Goal: Task Accomplishment & Management: Use online tool/utility

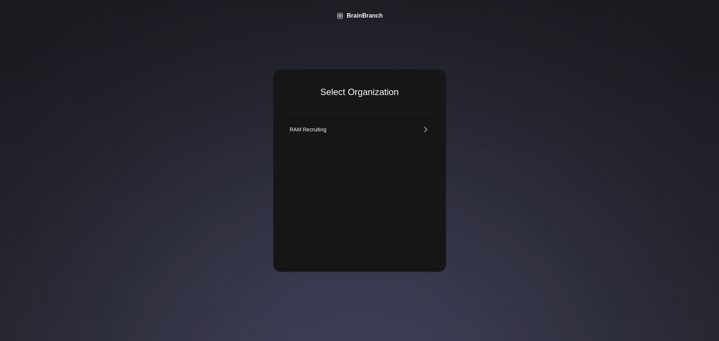
click at [323, 130] on div "RAM Recruiting" at bounding box center [308, 129] width 37 height 7
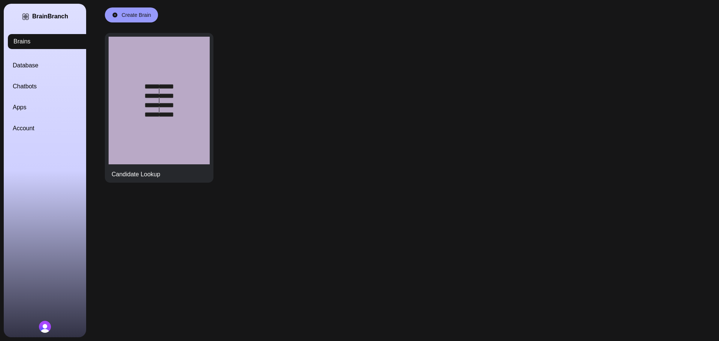
click at [33, 126] on link "Account" at bounding box center [54, 128] width 82 height 9
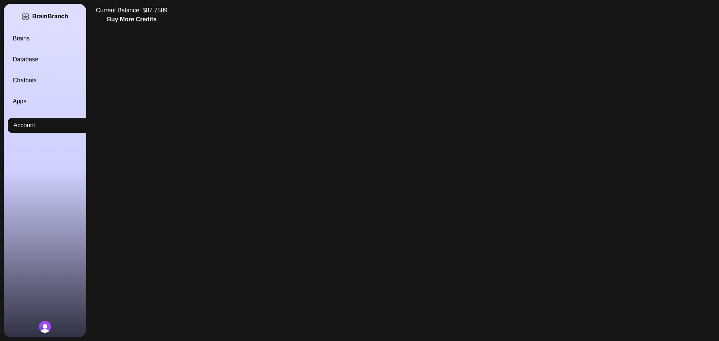
click at [136, 3] on div "Current Balance: $ 87.7589 Buy More Credits" at bounding box center [132, 110] width 84 height 221
click at [138, 9] on div "Current Balance: $ 87.7589" at bounding box center [132, 10] width 72 height 9
click at [35, 60] on link "Database" at bounding box center [54, 59] width 82 height 9
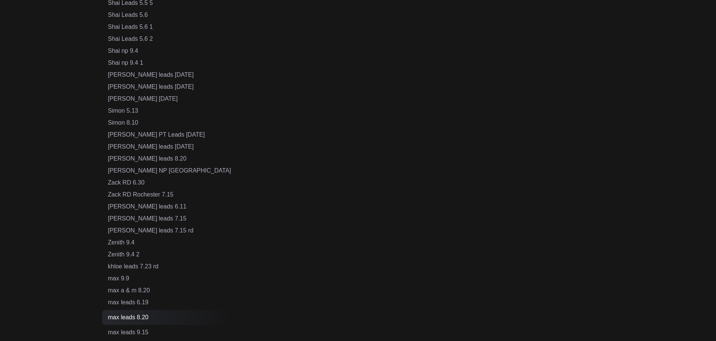
scroll to position [538, 0]
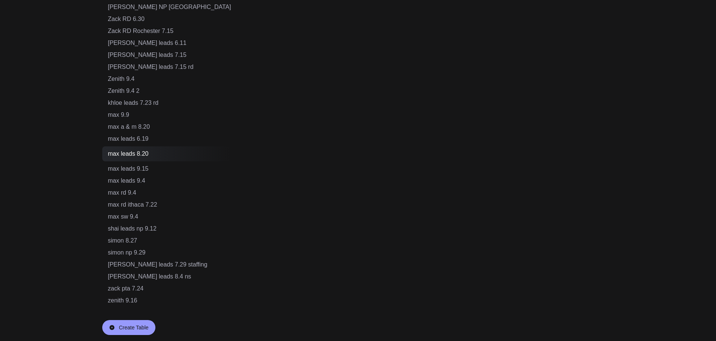
click at [134, 330] on div "Create Table" at bounding box center [134, 327] width 30 height 7
click at [135, 324] on input "text" at bounding box center [140, 327] width 65 height 14
drag, startPoint x: 158, startPoint y: 328, endPoint x: 75, endPoint y: 331, distance: 83.6
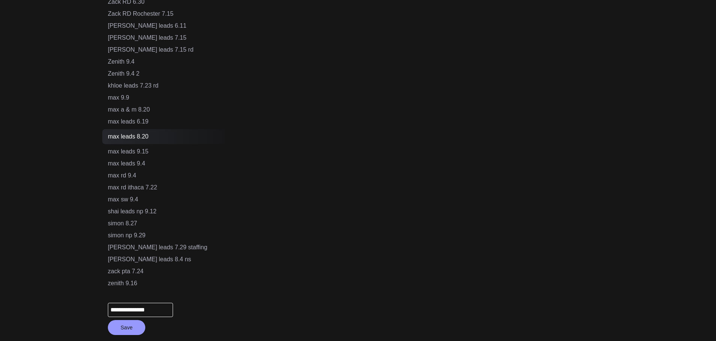
type input "**********"
click at [124, 327] on button "Save" at bounding box center [126, 327] width 37 height 15
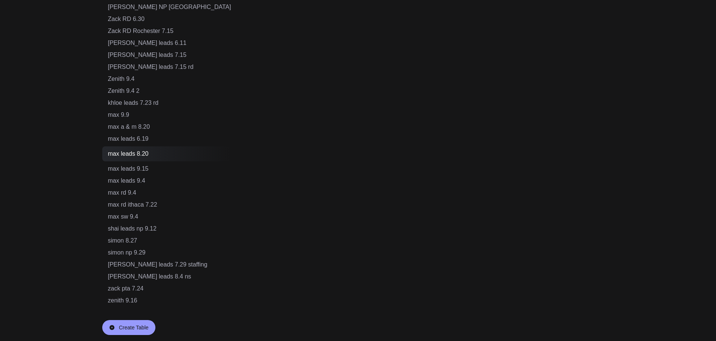
scroll to position [550, 0]
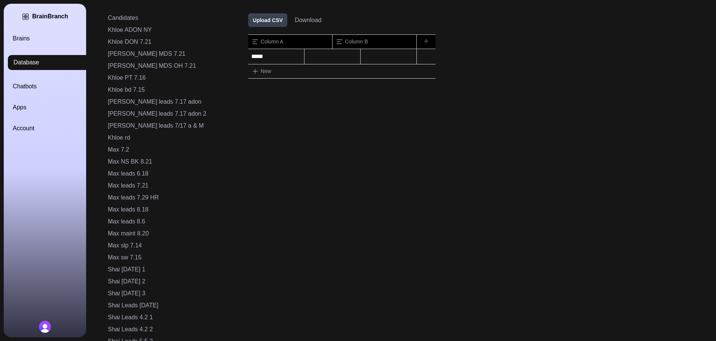
click at [248, 21] on button "Upload CSV" at bounding box center [267, 19] width 39 height 13
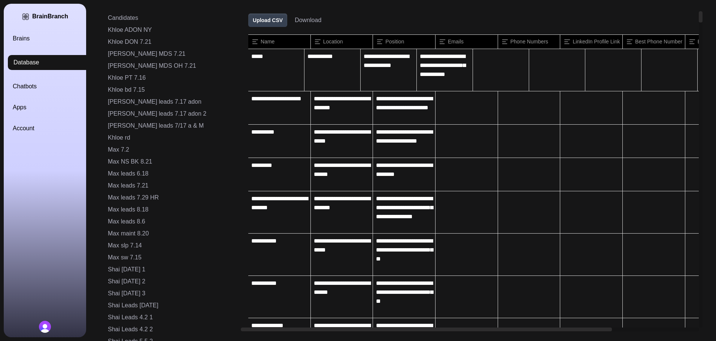
click at [24, 33] on div "BrainBranch Brains Database Chatbots Apps Account" at bounding box center [45, 171] width 82 height 334
click at [25, 41] on link "Brains" at bounding box center [54, 38] width 82 height 9
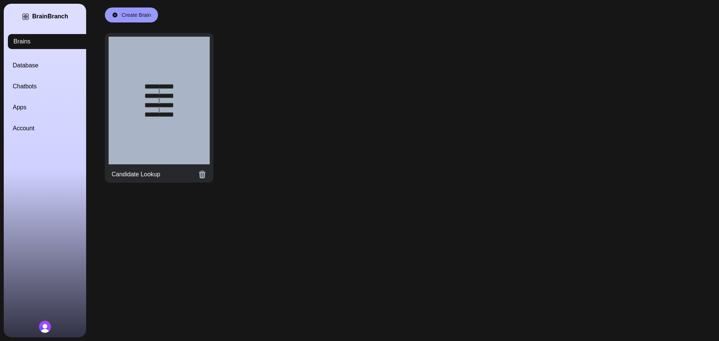
click at [160, 94] on div at bounding box center [159, 101] width 101 height 128
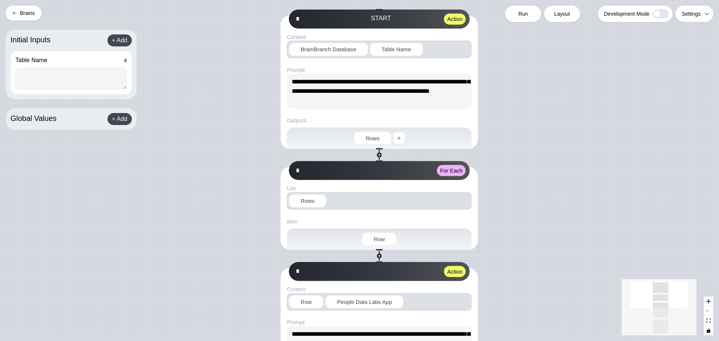
click at [70, 83] on textarea at bounding box center [71, 79] width 112 height 22
paste textarea "**********"
type textarea "**********"
click at [527, 12] on span "Run" at bounding box center [523, 13] width 10 height 7
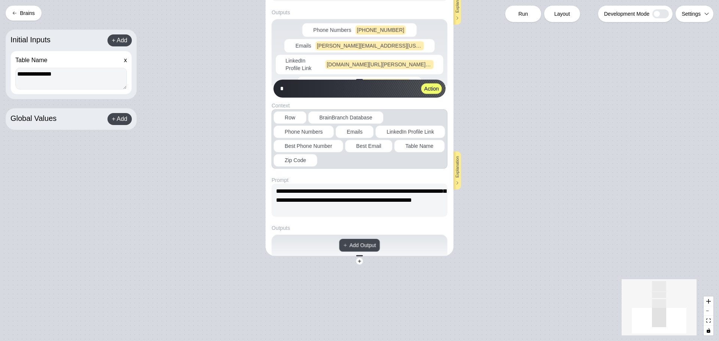
drag, startPoint x: 16, startPoint y: 13, endPoint x: 3, endPoint y: 26, distance: 18.3
click at [16, 13] on icon at bounding box center [14, 13] width 4 height 4
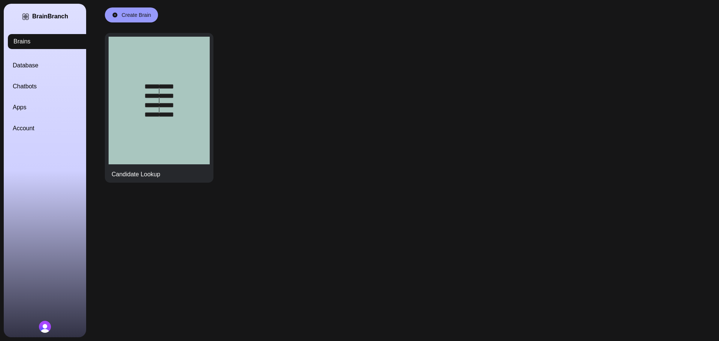
click at [29, 53] on div "Brains Database Chatbots Apps Account" at bounding box center [54, 83] width 82 height 99
click at [29, 61] on link "Database" at bounding box center [54, 65] width 82 height 9
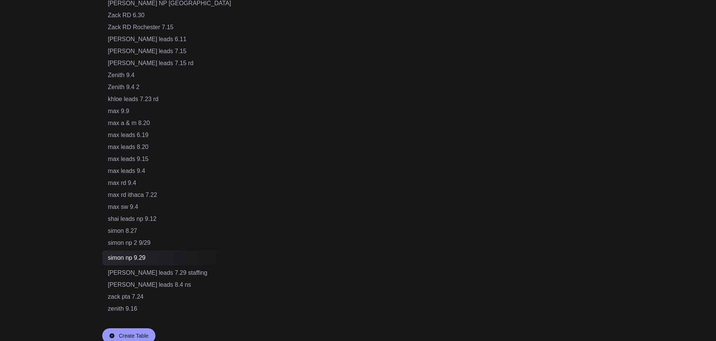
scroll to position [550, 0]
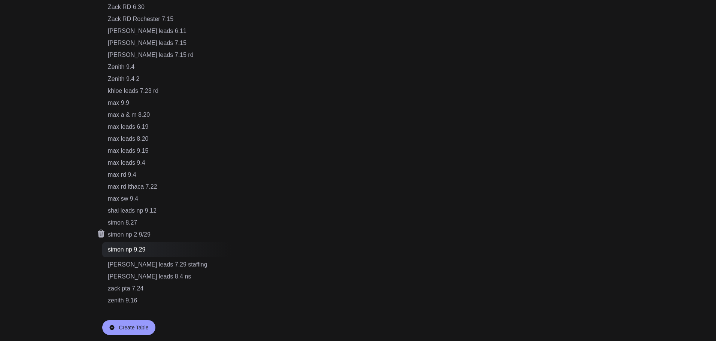
click at [136, 235] on div "simon np 2 9/29" at bounding box center [169, 234] width 123 height 9
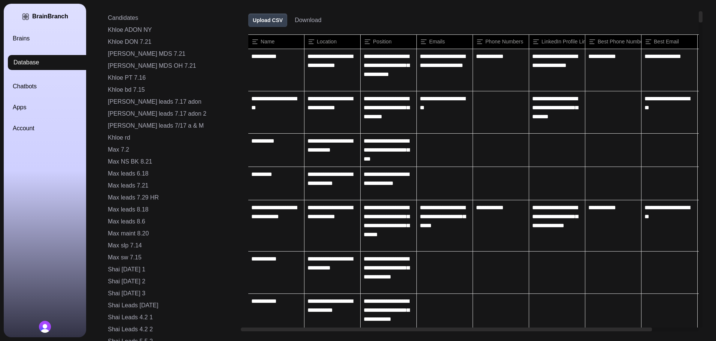
click at [295, 21] on button "Download" at bounding box center [308, 20] width 27 height 9
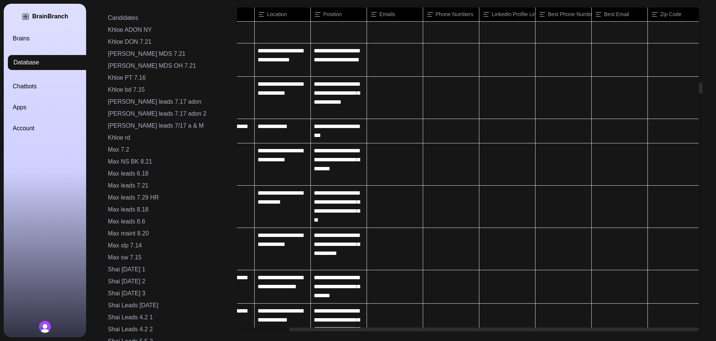
scroll to position [2284, 55]
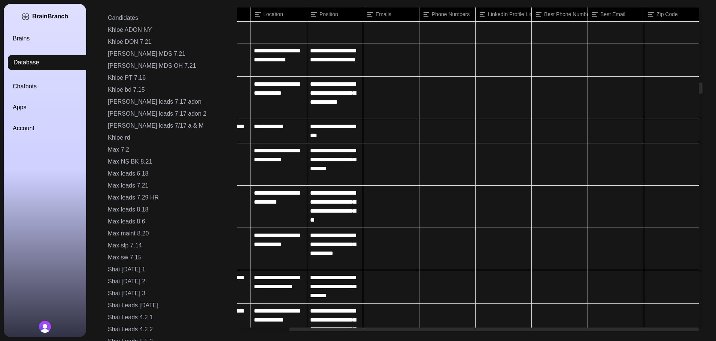
drag, startPoint x: 467, startPoint y: 329, endPoint x: 615, endPoint y: 284, distance: 153.9
click at [644, 337] on div "Candidates Khloe ADON NY Khloe DON 7.21 [PERSON_NAME] MDS 7.21 [PERSON_NAME] MD…" at bounding box center [396, 170] width 613 height 341
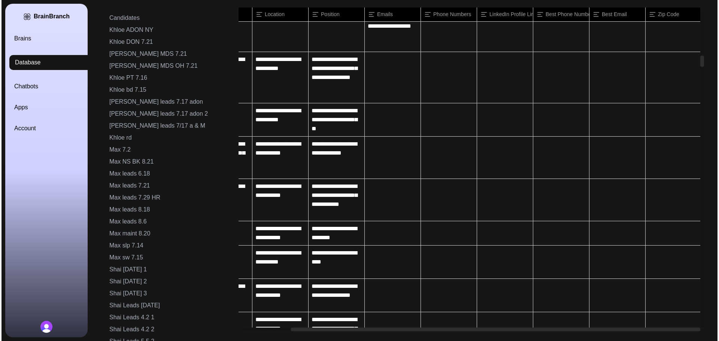
scroll to position [1198, 55]
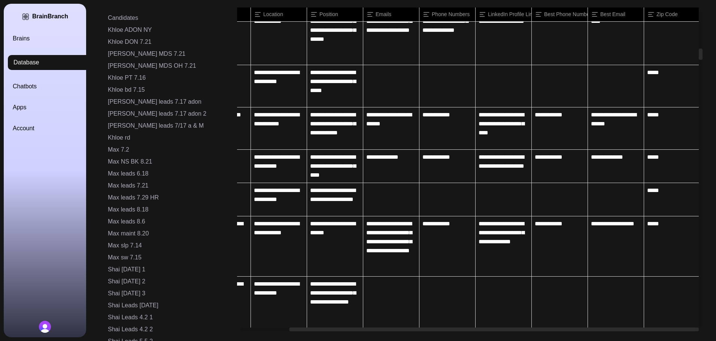
click at [43, 136] on div "BrainBranch Brains Database Chatbots Apps Account" at bounding box center [45, 171] width 82 height 334
click at [31, 128] on link "Account" at bounding box center [54, 128] width 82 height 9
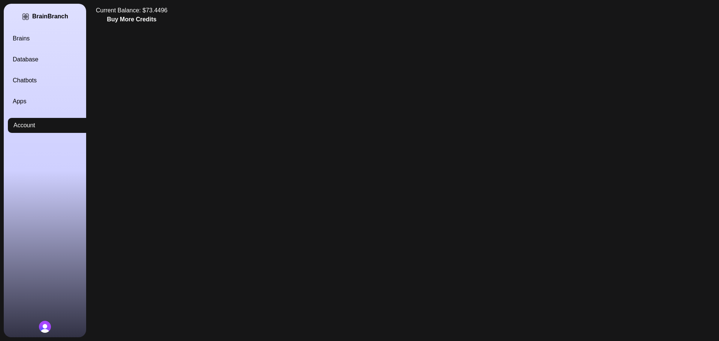
click at [146, 18] on button "Buy More Credits" at bounding box center [131, 19] width 49 height 9
